Goal: Task Accomplishment & Management: Use online tool/utility

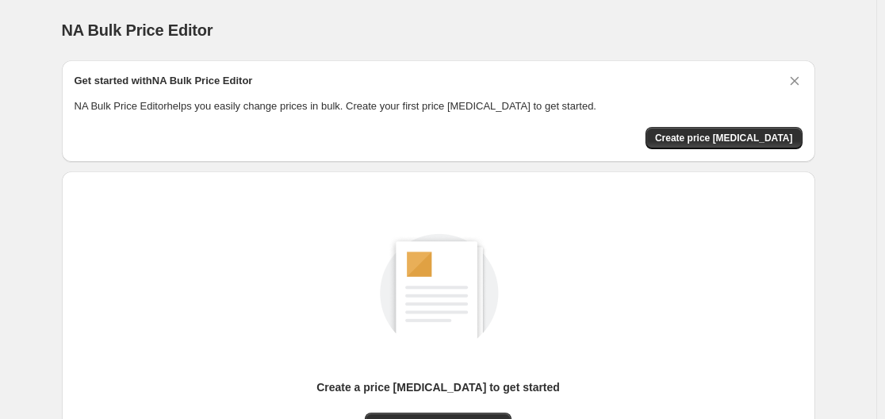
scroll to position [175, 0]
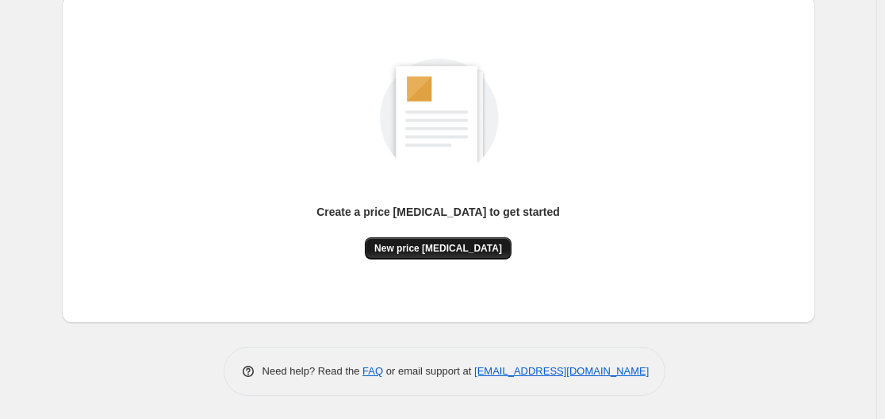
click at [461, 245] on span "New price [MEDICAL_DATA]" at bounding box center [438, 248] width 128 height 13
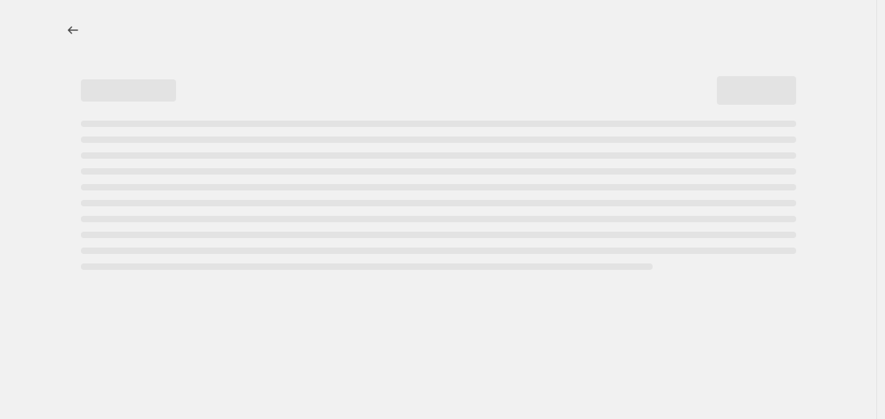
select select "percentage"
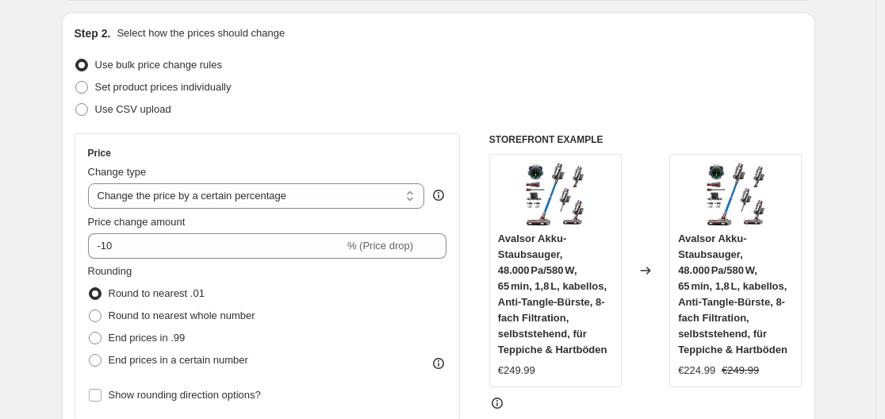
scroll to position [238, 0]
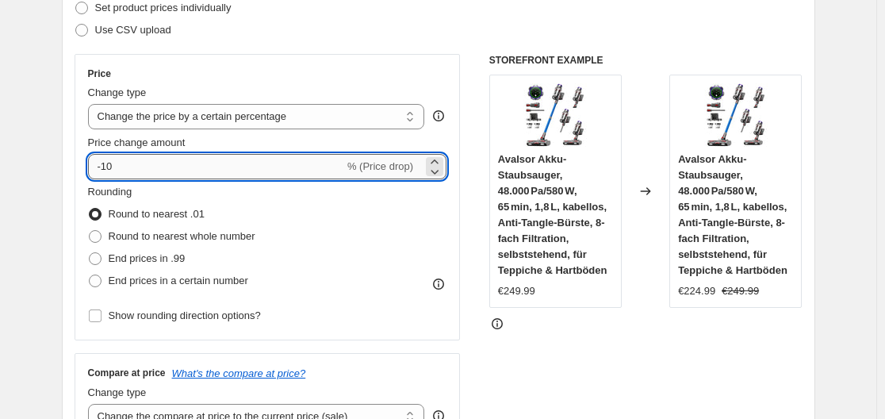
drag, startPoint x: 105, startPoint y: 163, endPoint x: 128, endPoint y: 165, distance: 23.1
click at [128, 165] on input "-10" at bounding box center [216, 166] width 256 height 25
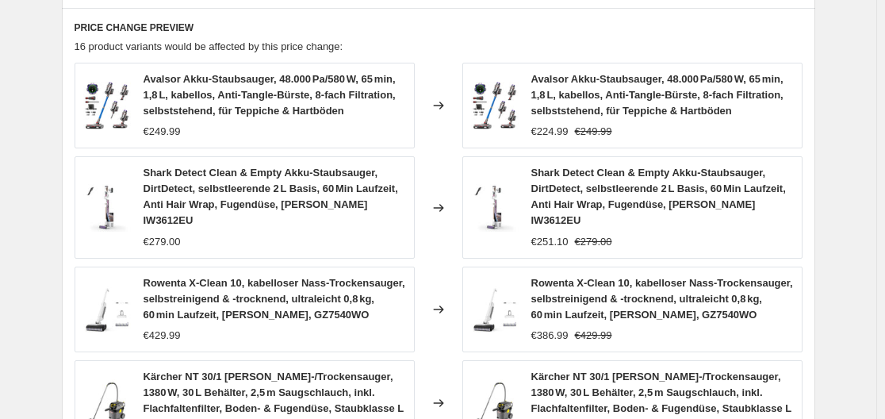
scroll to position [1288, 0]
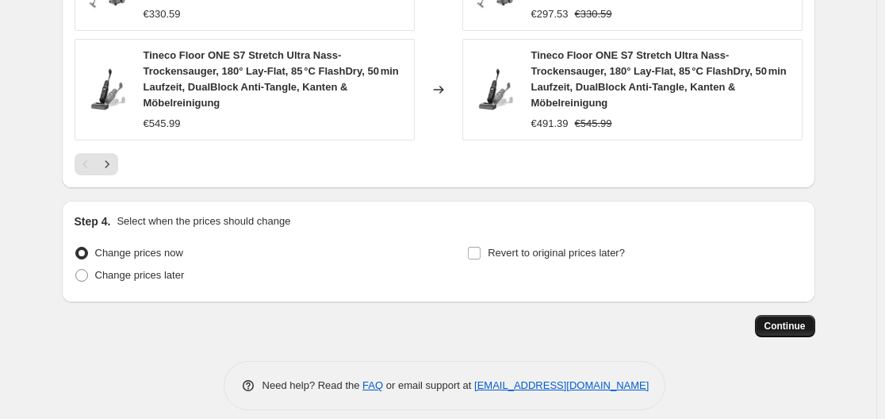
type input "-30"
click at [794, 320] on span "Continue" at bounding box center [785, 326] width 41 height 13
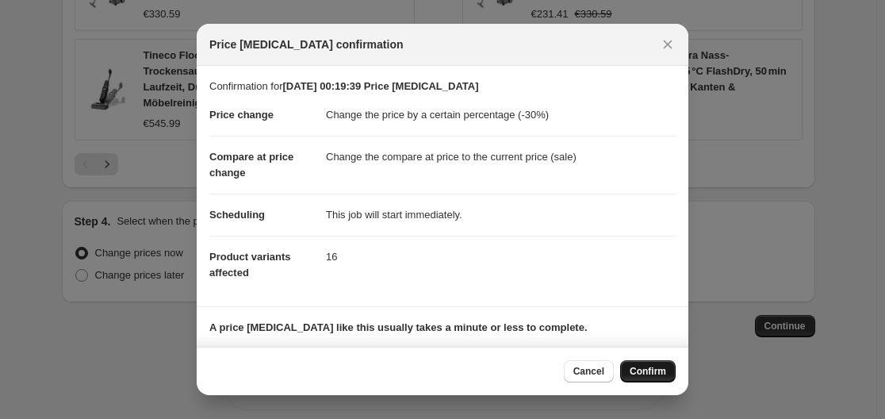
click at [651, 377] on span "Confirm" at bounding box center [648, 371] width 36 height 13
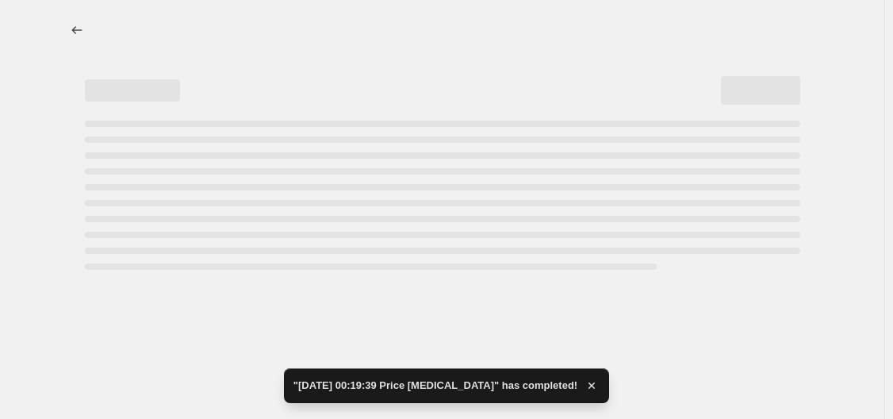
select select "percentage"
